Goal: Information Seeking & Learning: Learn about a topic

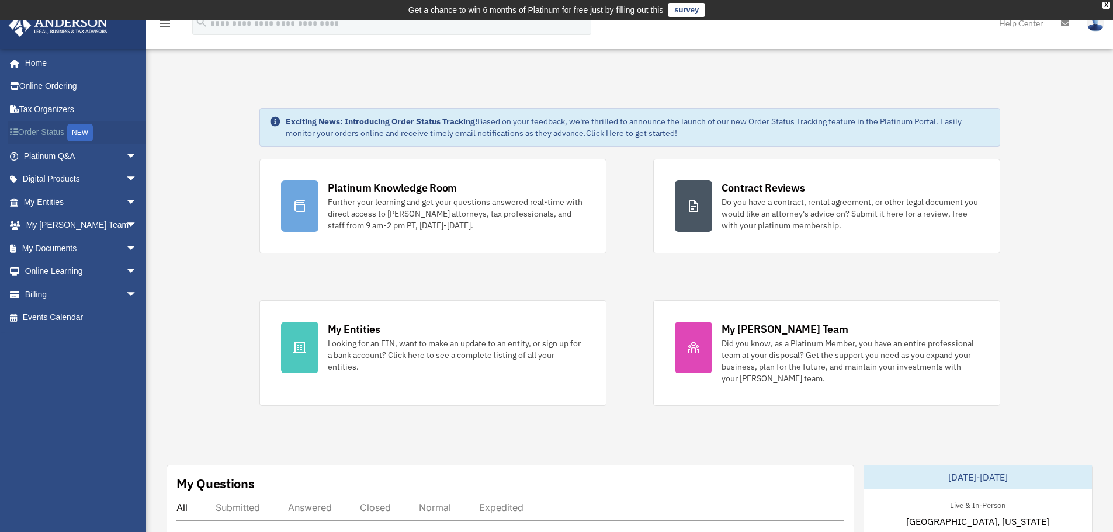
click at [53, 128] on link "Order Status NEW" at bounding box center [81, 133] width 147 height 24
click at [47, 197] on link "My Entities arrow_drop_down" at bounding box center [81, 201] width 147 height 23
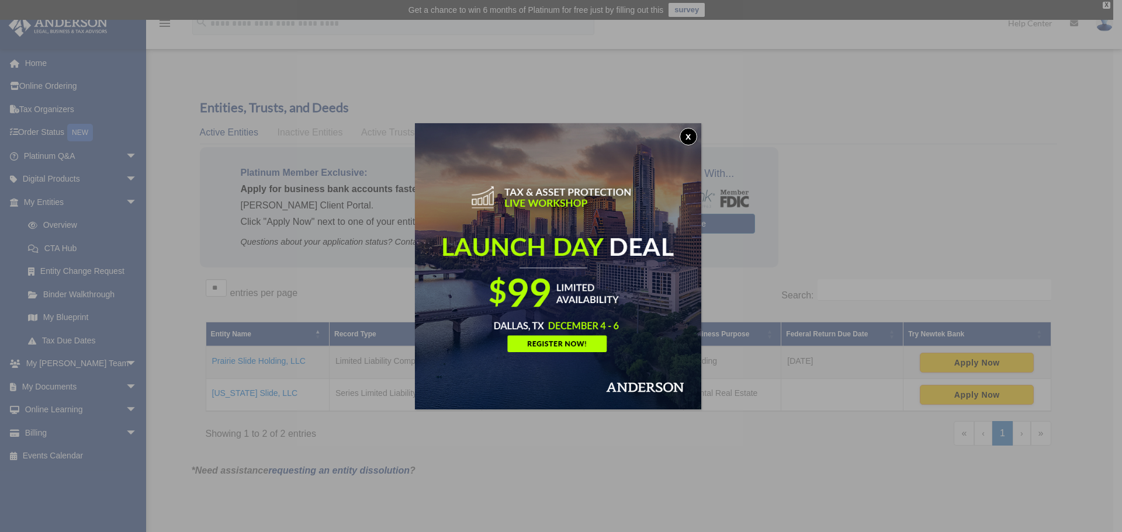
click at [183, 85] on div "x" at bounding box center [561, 266] width 1122 height 532
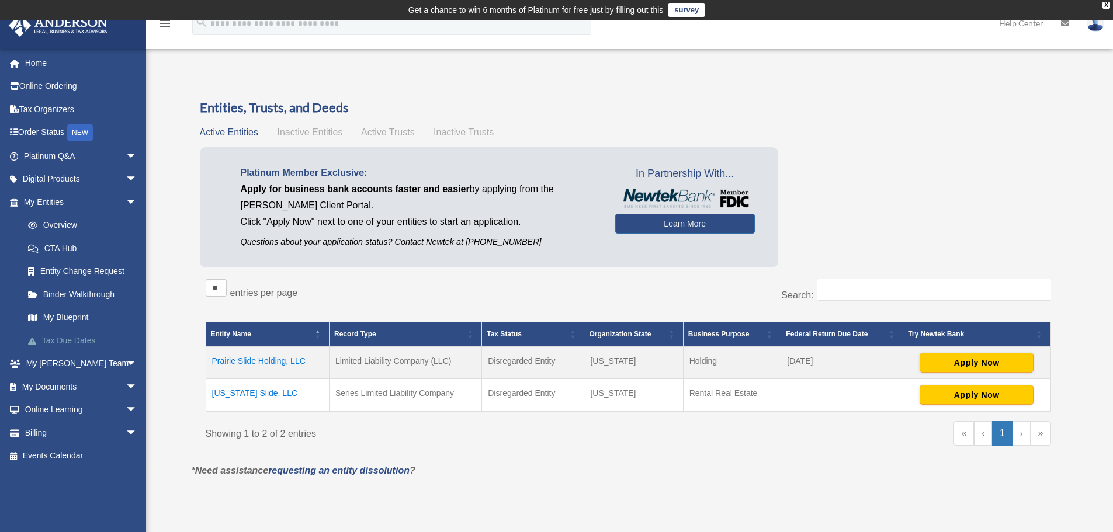
click at [59, 337] on link "Tax Due Dates" at bounding box center [85, 340] width 138 height 23
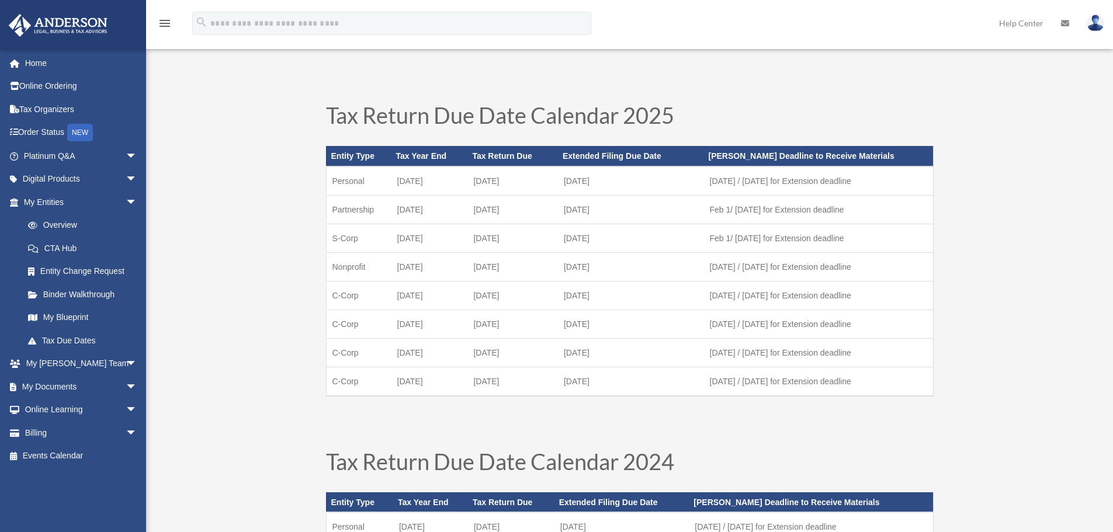
click at [59, 337] on link "Tax Due Dates" at bounding box center [82, 340] width 133 height 23
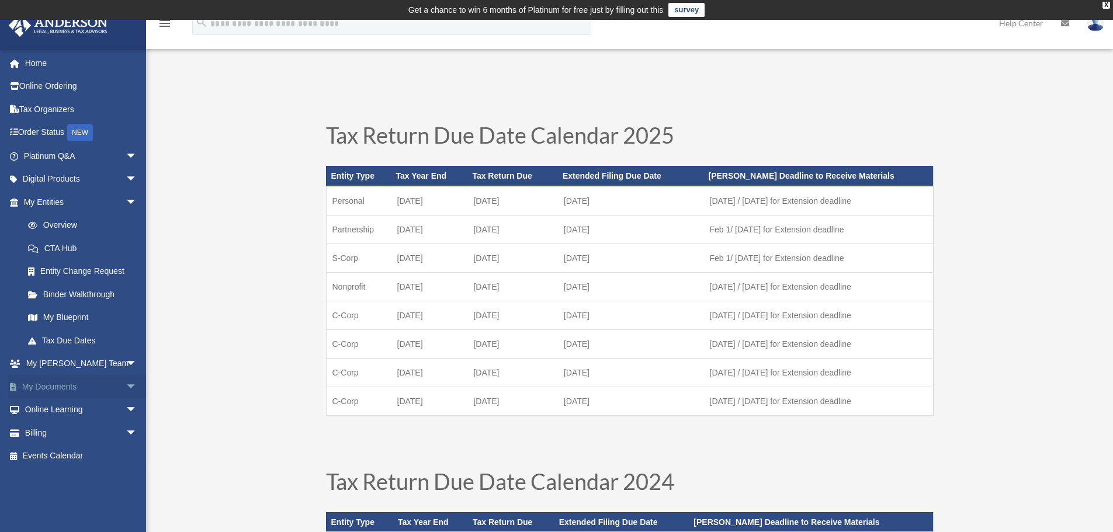
click at [55, 382] on link "My Documents arrow_drop_down" at bounding box center [81, 386] width 147 height 23
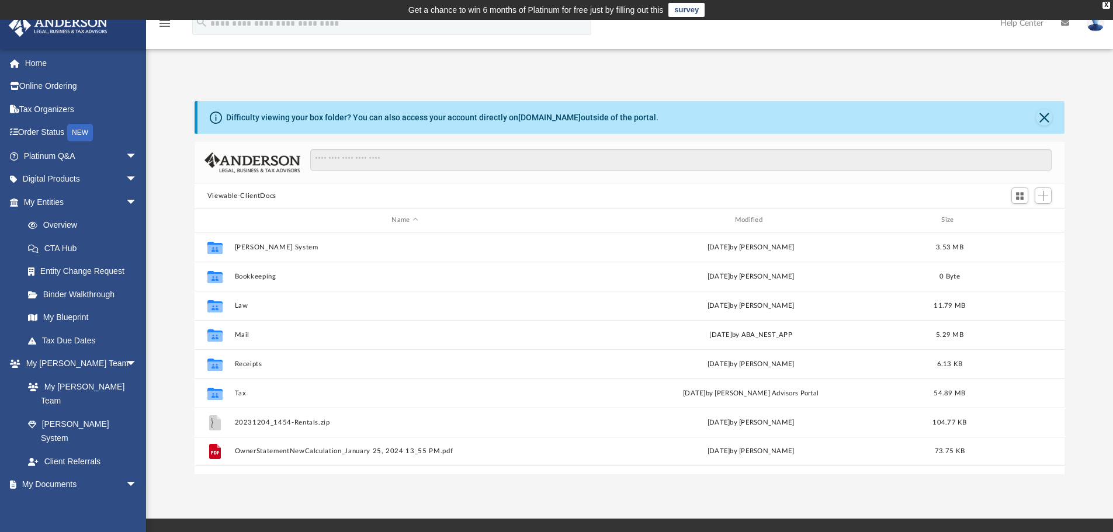
scroll to position [257, 861]
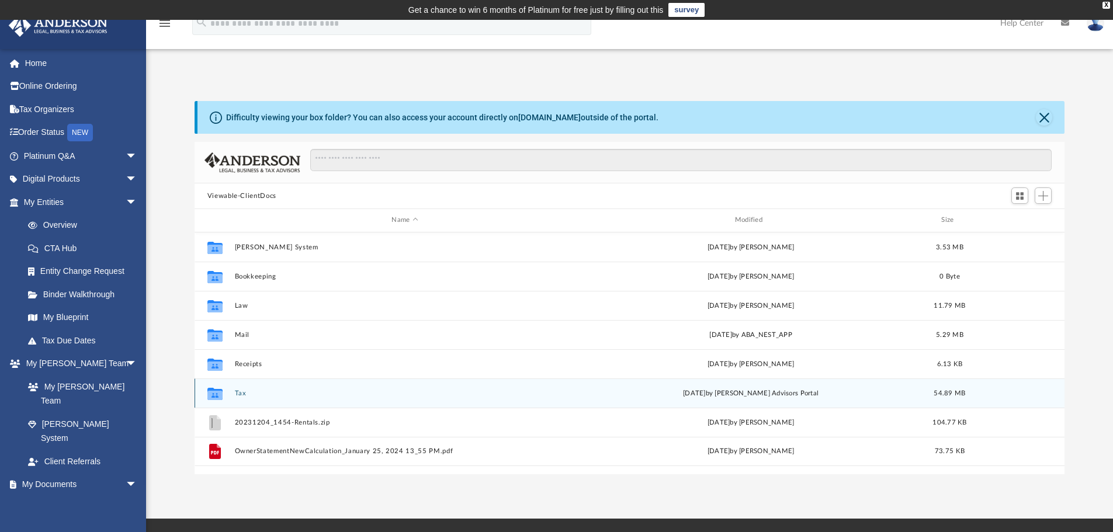
click at [723, 399] on div "Wed Jun 18 2025 by Anderson Advisors Portal" at bounding box center [750, 393] width 341 height 11
click at [724, 399] on div "Wed Jun 18 2025 by Anderson Advisors Portal" at bounding box center [750, 393] width 341 height 11
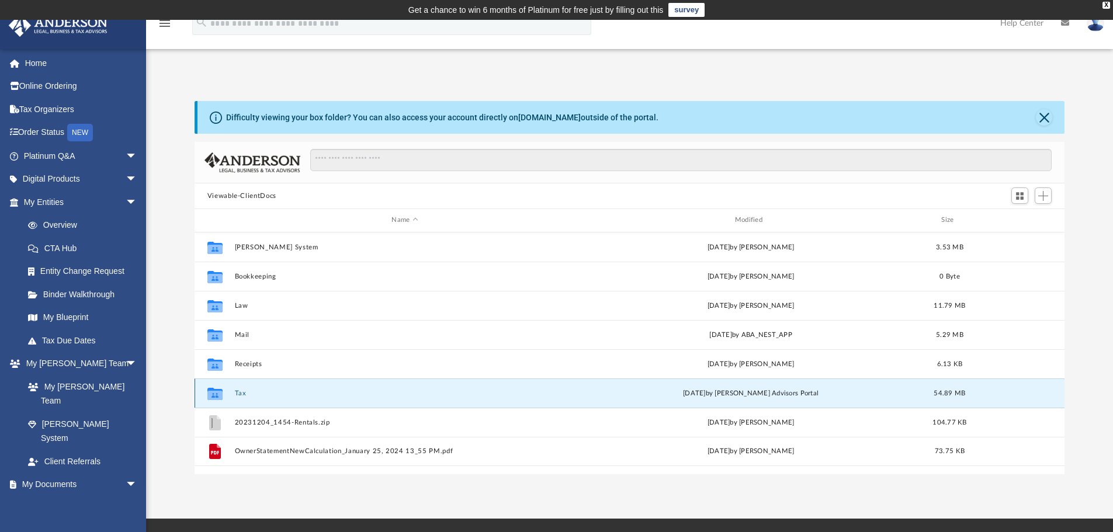
click at [212, 390] on icon "grid" at bounding box center [214, 393] width 15 height 12
click at [239, 394] on button "Tax" at bounding box center [404, 394] width 341 height 8
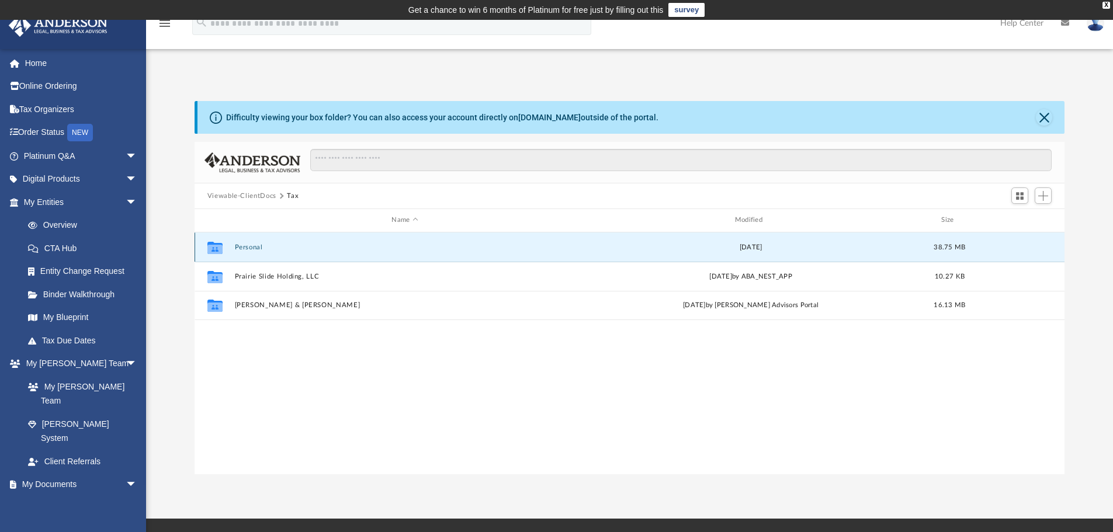
click at [255, 250] on button "Personal" at bounding box center [404, 248] width 341 height 8
click at [256, 250] on button "Personal" at bounding box center [404, 248] width 341 height 8
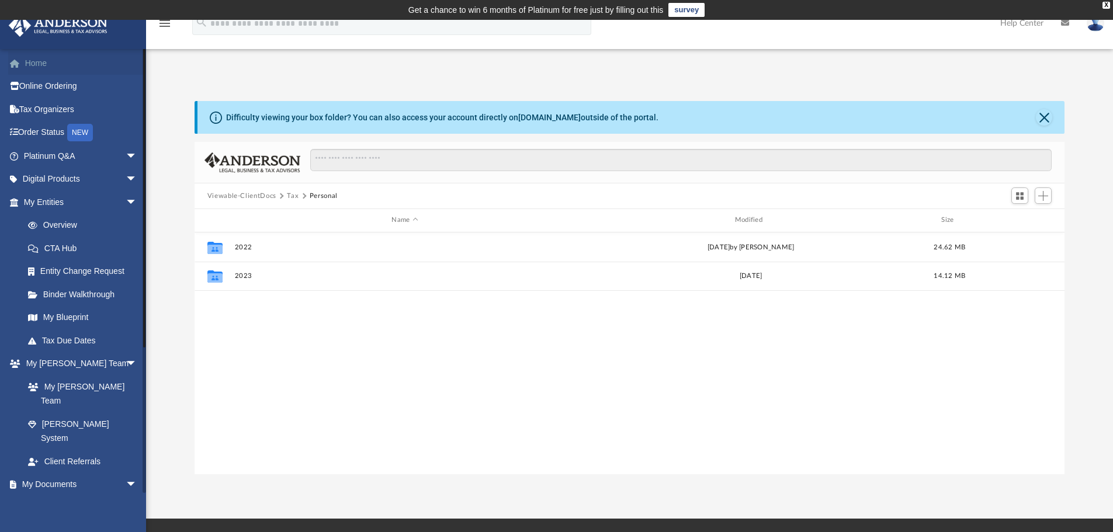
click at [43, 62] on link "Home" at bounding box center [81, 62] width 147 height 23
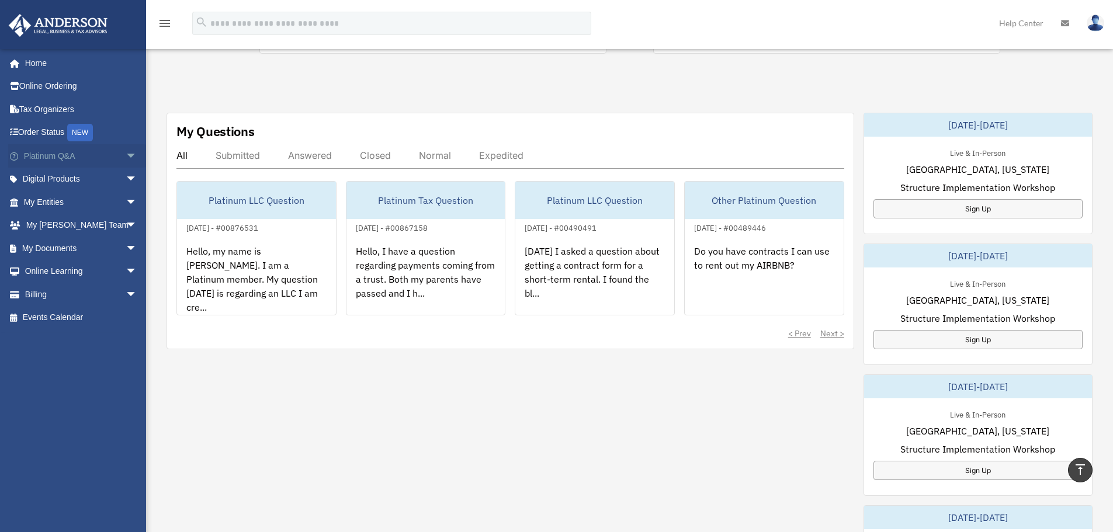
scroll to position [351, 0]
click at [44, 61] on link "Home" at bounding box center [81, 62] width 147 height 23
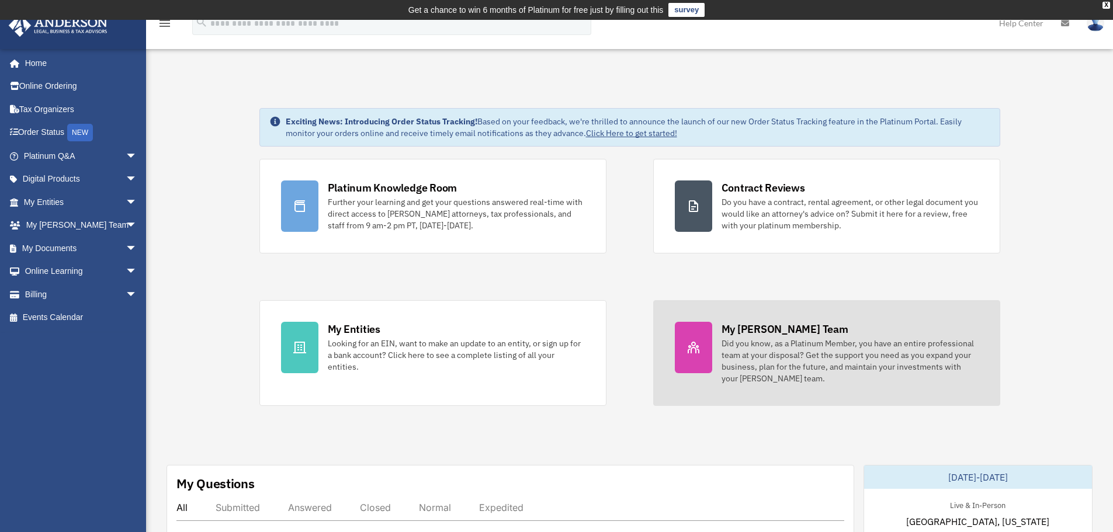
click at [816, 358] on div "Did you know, as a Platinum Member, you have an entire professional team at you…" at bounding box center [850, 361] width 257 height 47
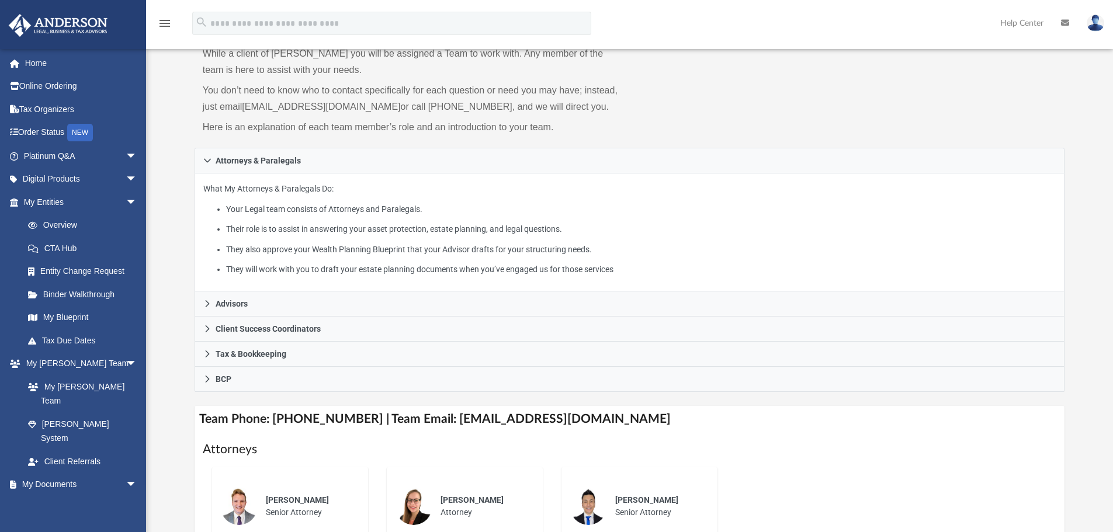
scroll to position [117, 0]
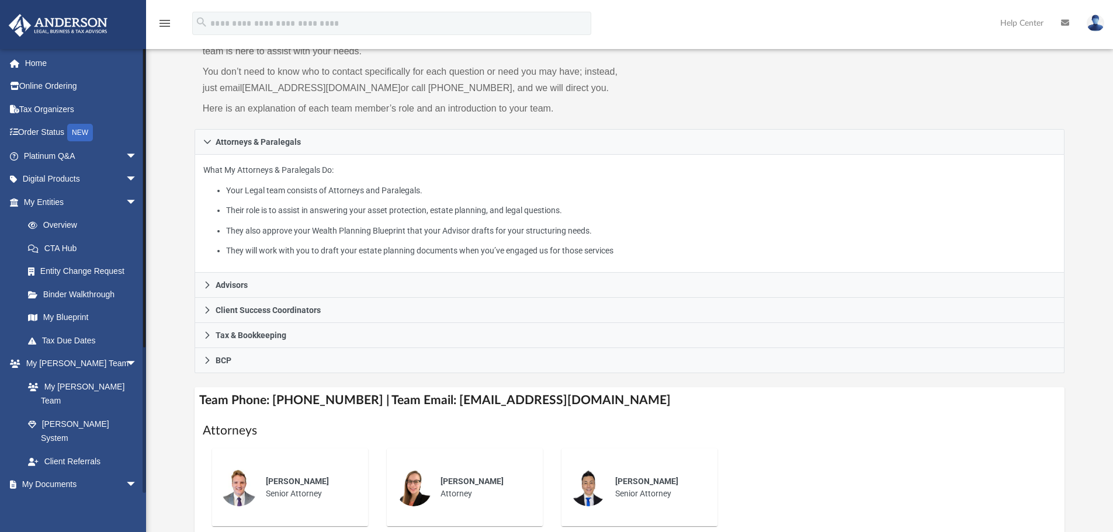
click at [47, 496] on link "Box" at bounding box center [85, 507] width 138 height 23
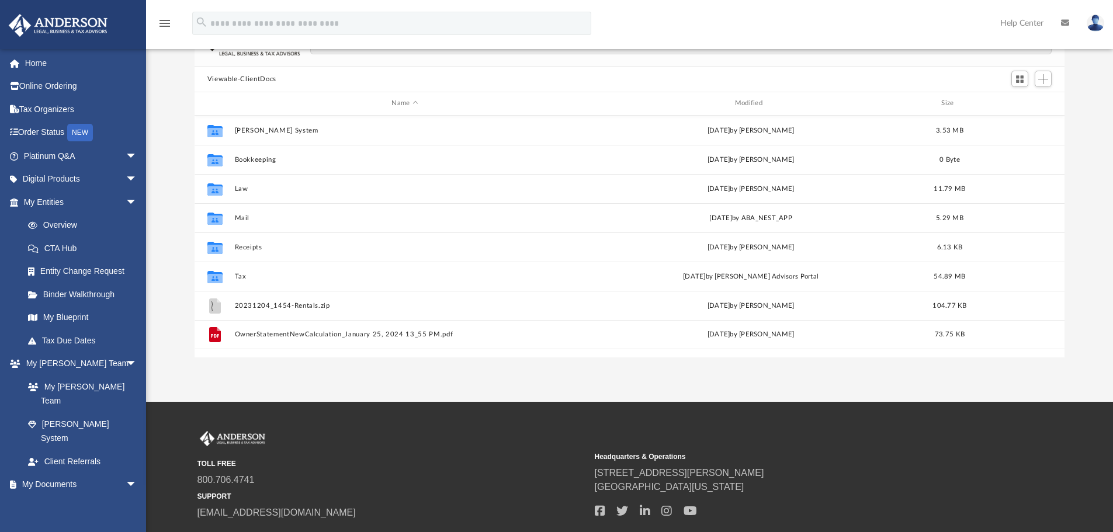
scroll to position [257, 861]
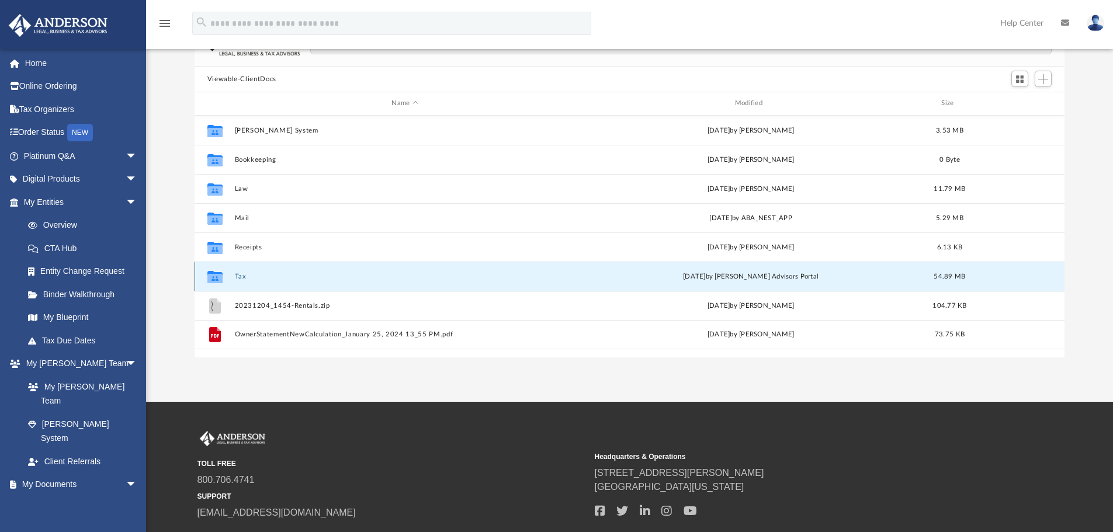
click at [241, 274] on button "Tax" at bounding box center [404, 277] width 341 height 8
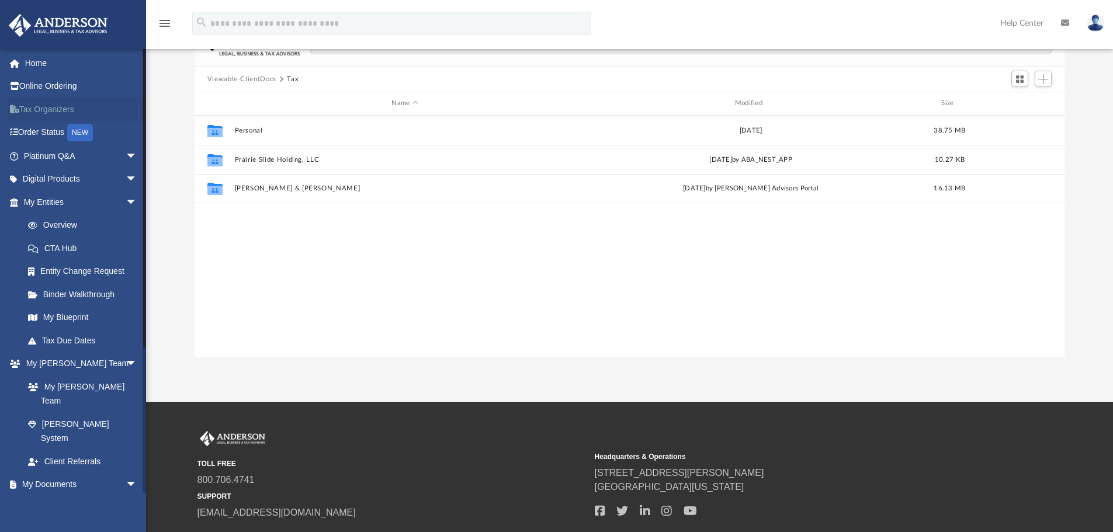
click at [54, 109] on link "Tax Organizers" at bounding box center [81, 109] width 147 height 23
